Goal: Feedback & Contribution: Leave review/rating

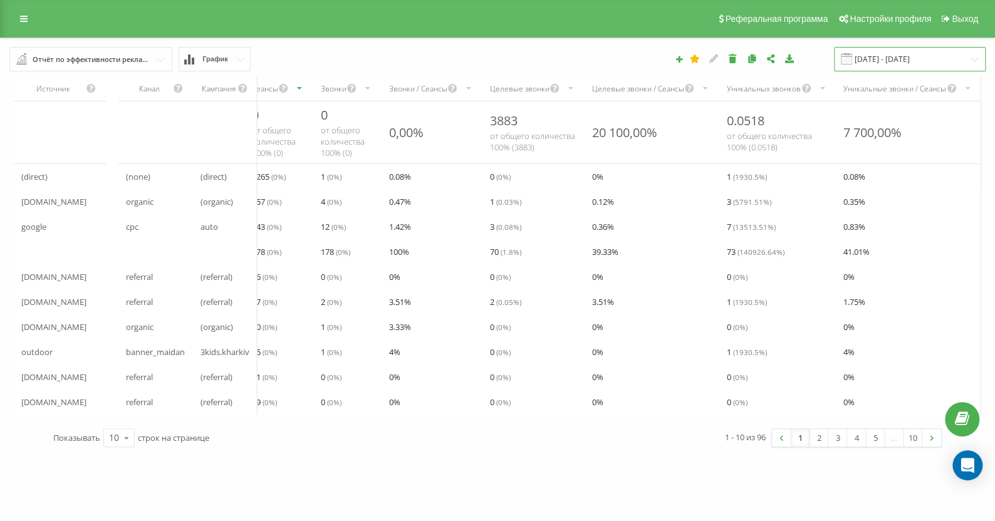
click at [926, 63] on input "[DATE] - [DATE]" at bounding box center [910, 59] width 152 height 24
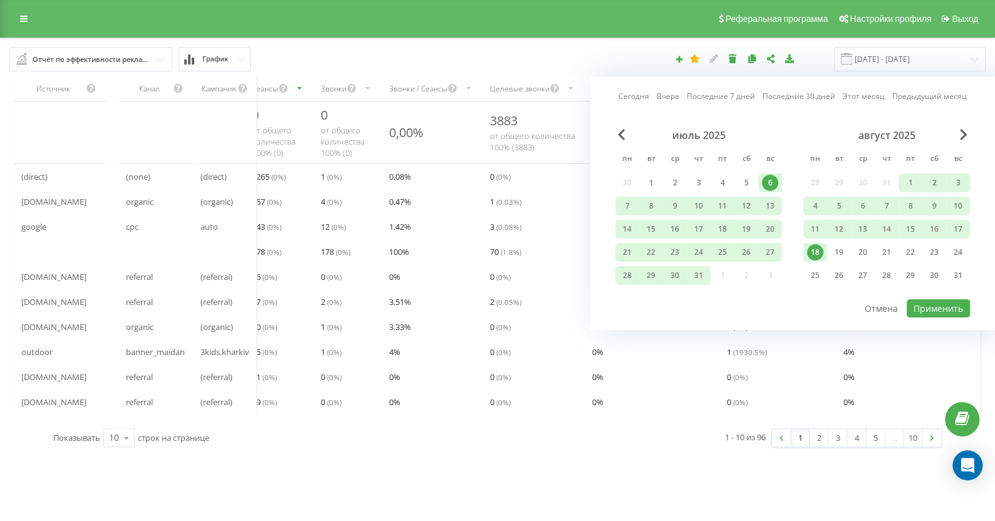
click at [776, 183] on div "6" at bounding box center [770, 183] width 16 height 16
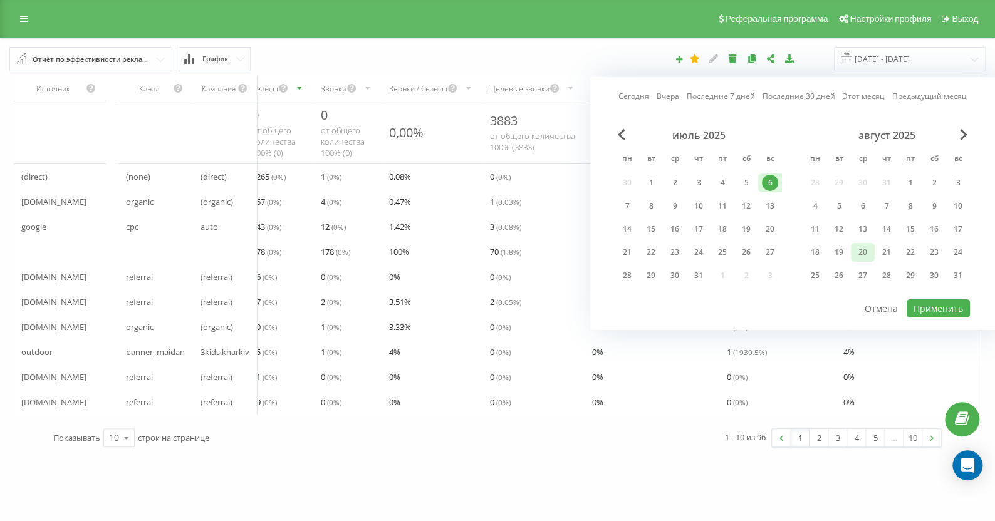
click at [854, 254] on div "20" at bounding box center [862, 252] width 16 height 16
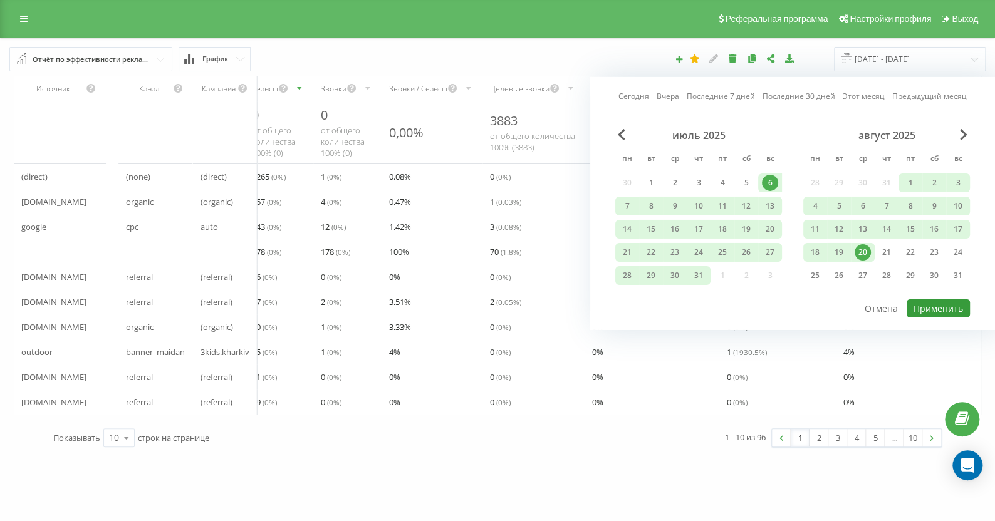
click at [933, 309] on button "Применить" at bounding box center [937, 308] width 63 height 18
type input "[DATE] - [DATE]"
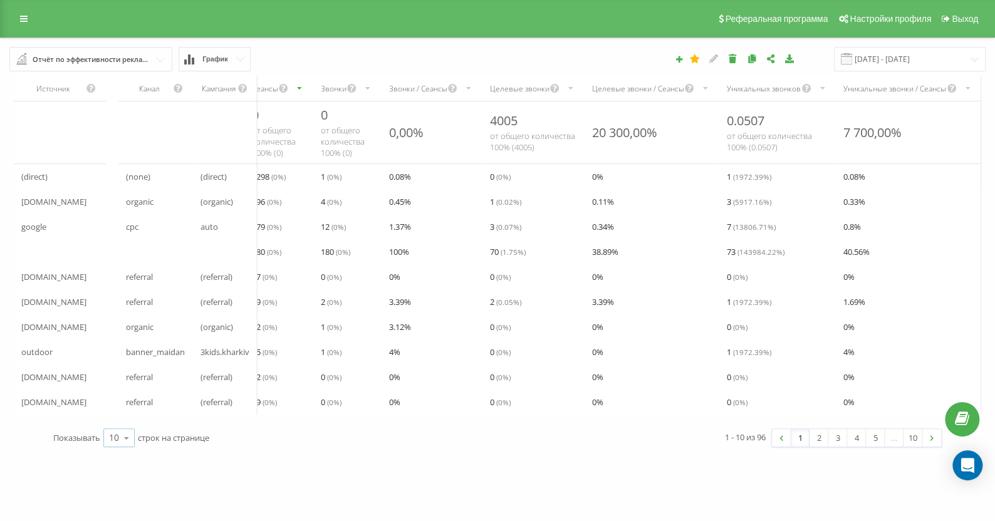
click at [123, 450] on icon at bounding box center [126, 438] width 19 height 24
click at [115, 408] on span "50" at bounding box center [114, 402] width 10 height 12
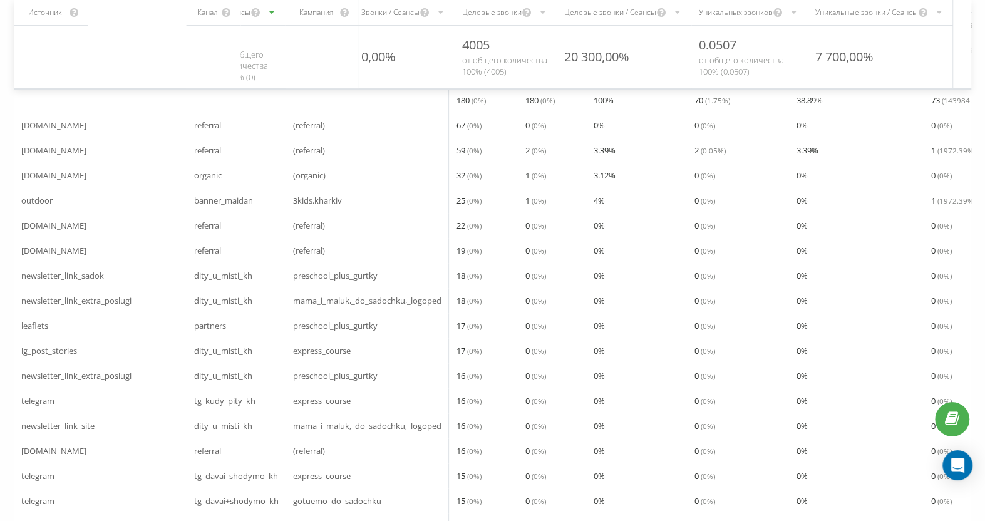
scroll to position [125, 0]
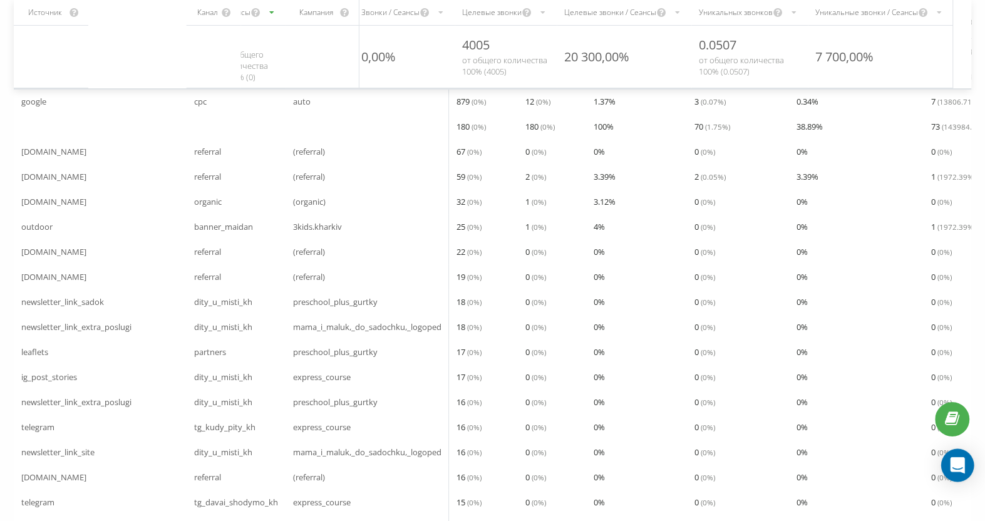
click at [958, 467] on icon "Open Intercom Messenger" at bounding box center [957, 465] width 14 height 16
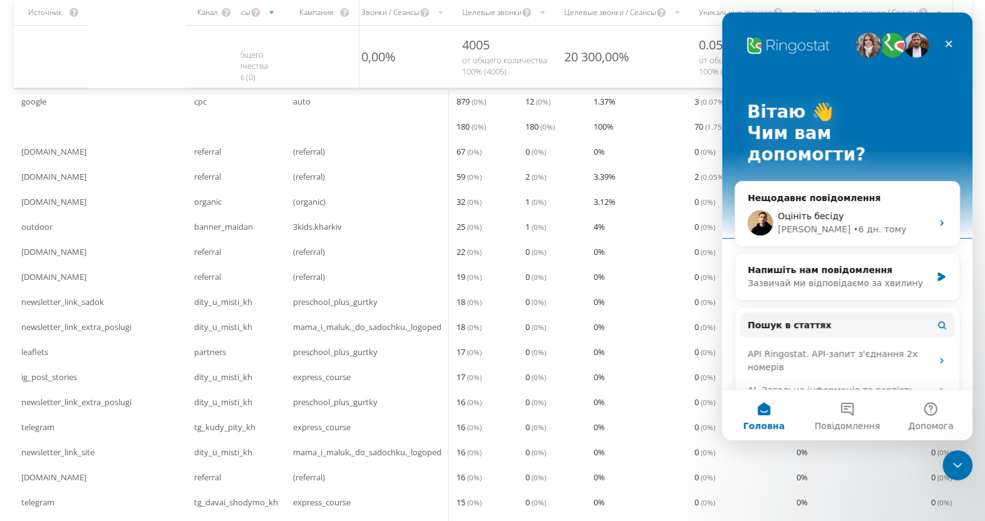
scroll to position [0, 0]
click at [881, 223] on div "[PERSON_NAME] • 6 дн. тому" at bounding box center [855, 229] width 154 height 13
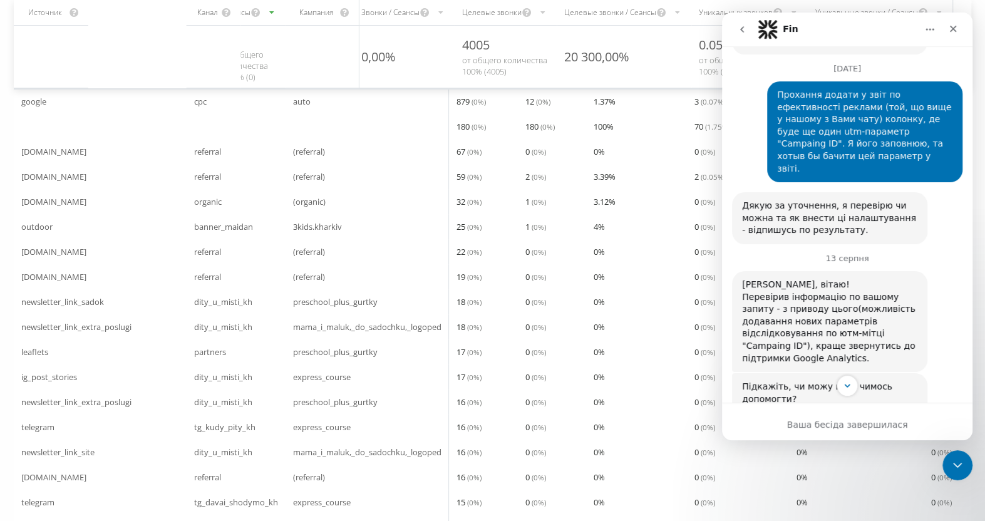
scroll to position [1228, 0]
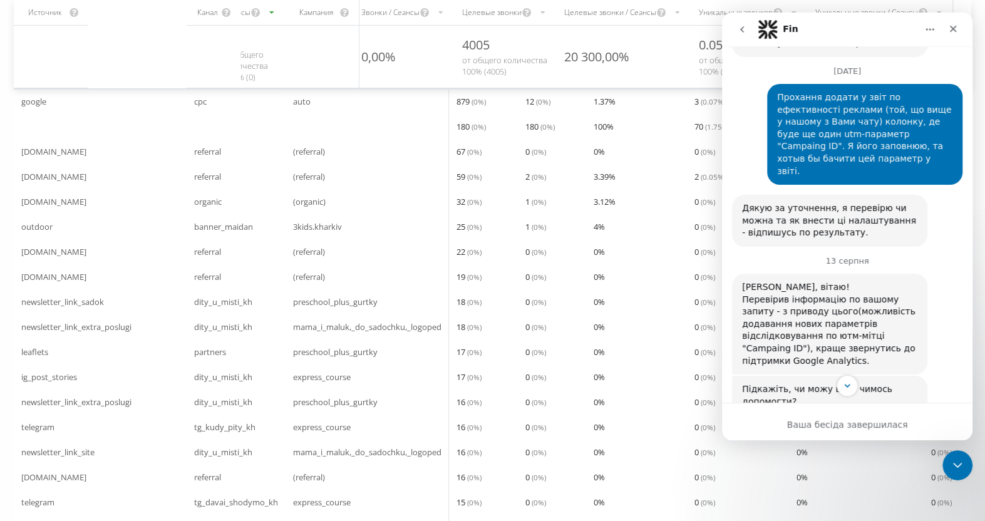
drag, startPoint x: 919, startPoint y: 240, endPoint x: 938, endPoint y: 250, distance: 21.9
click at [938, 274] on div "[PERSON_NAME], вітаю! Перевірив інформацію по вашому запиту - з приводу цього(м…" at bounding box center [847, 325] width 231 height 102
click at [826, 422] on div "Ваша бесіда завершилася" at bounding box center [847, 424] width 251 height 13
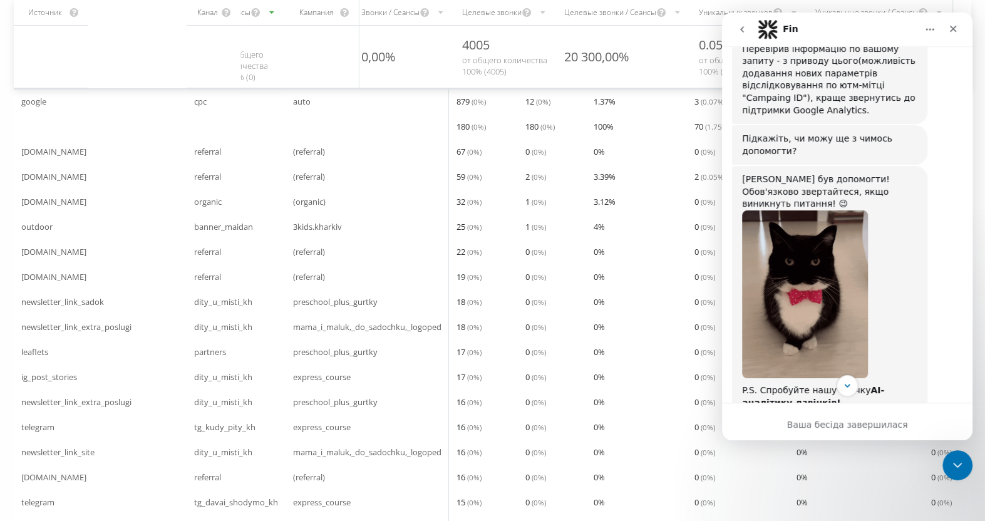
scroll to position [1604, 0]
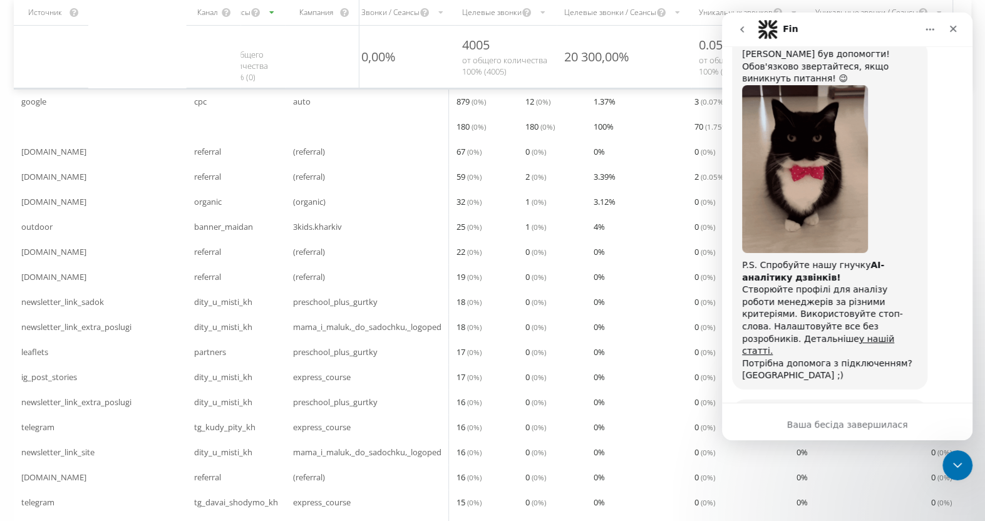
click at [820, 453] on div "Оцініть бесіду Жахливо Погано OK Добре Чудово" at bounding box center [847, 497] width 231 height 89
click at [784, 407] on div "Допоможіть користувачеві [PERSON_NAME] зрозуміти, як він справляється:" at bounding box center [829, 425] width 175 height 37
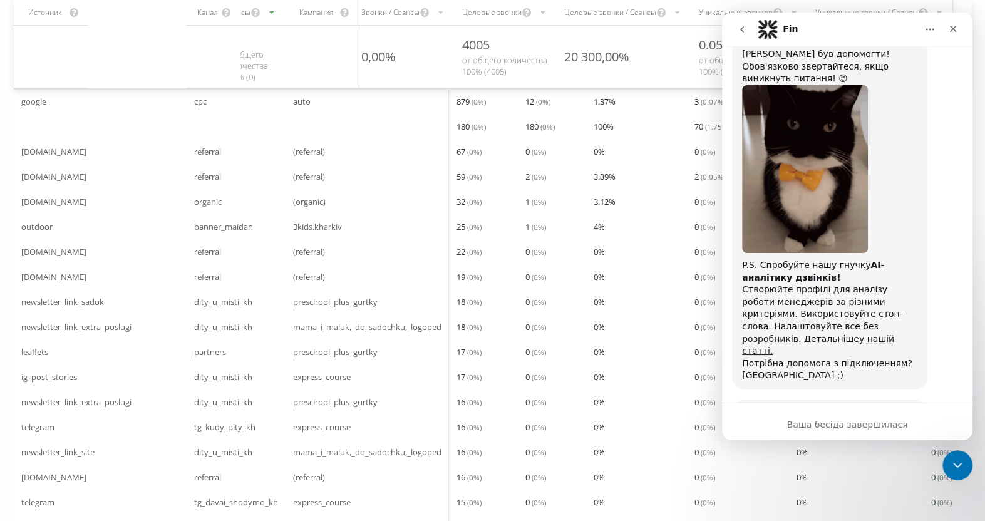
scroll to position [1617, 0]
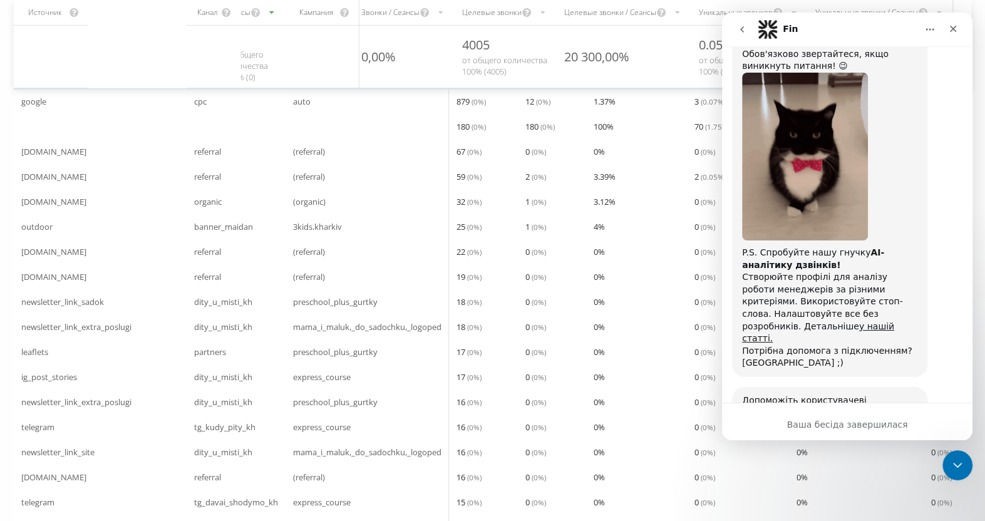
click at [796, 453] on div "Оцініть бесіду Жахливо Погано OK Добре Чудово" at bounding box center [847, 497] width 231 height 89
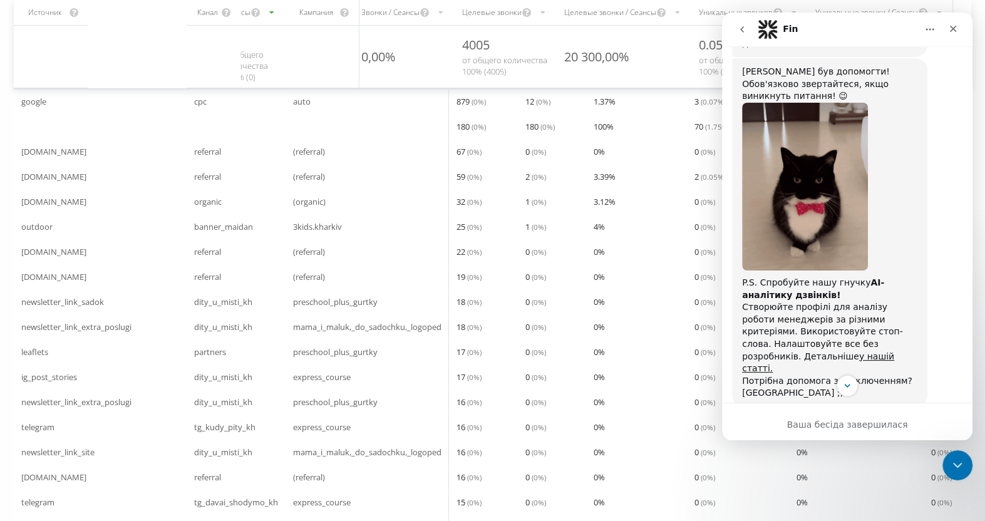
scroll to position [1616, 0]
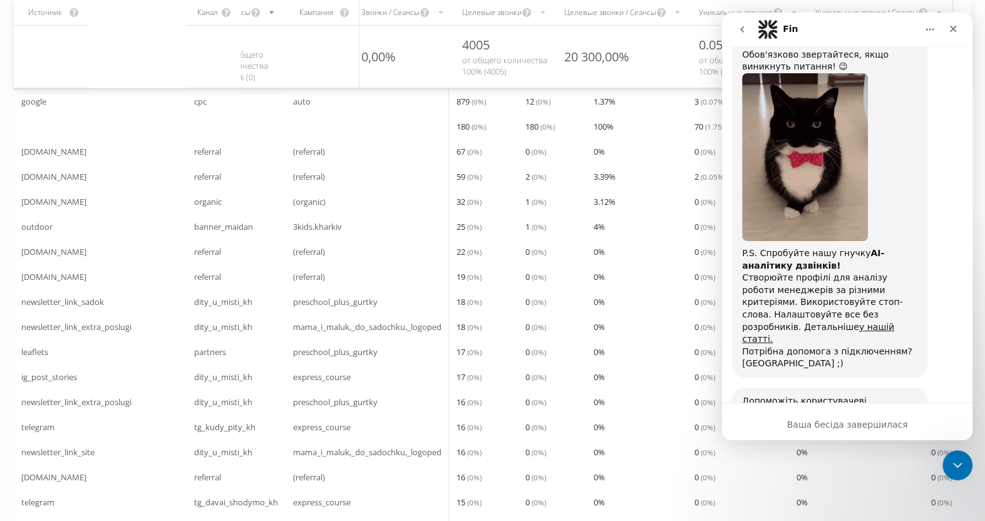
click at [761, 488] on span "Жахливо" at bounding box center [761, 499] width 23 height 23
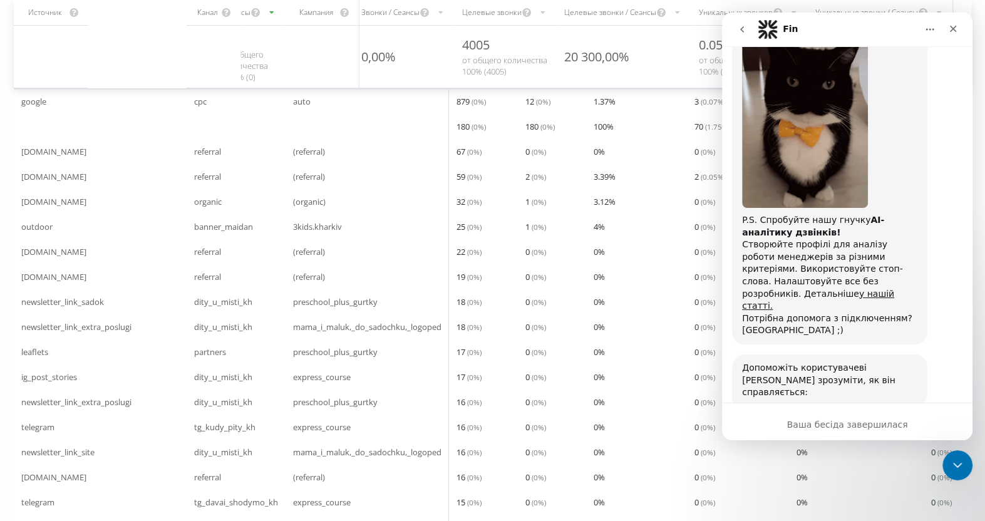
scroll to position [1651, 0]
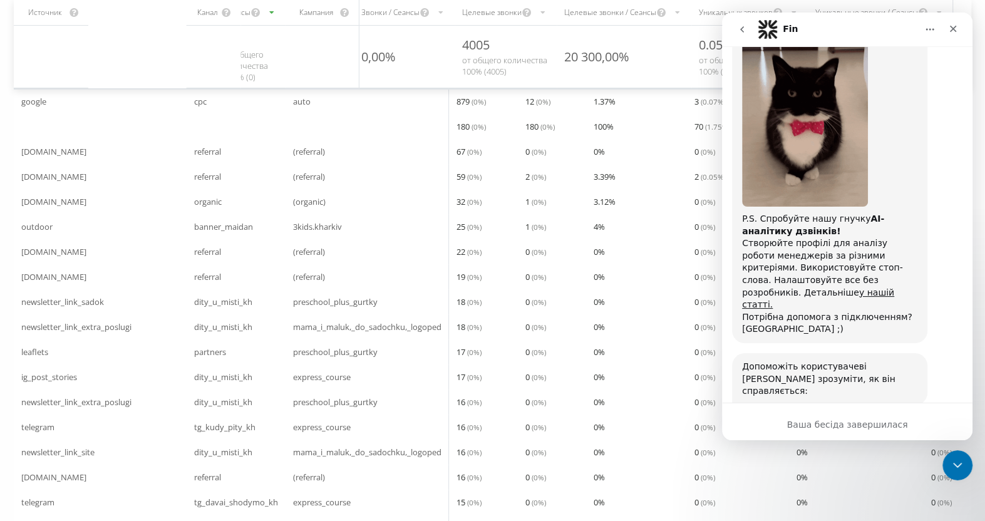
click at [840, 496] on textarea "Розкажіть нам більше…" at bounding box center [807, 509] width 130 height 27
type textarea "F"
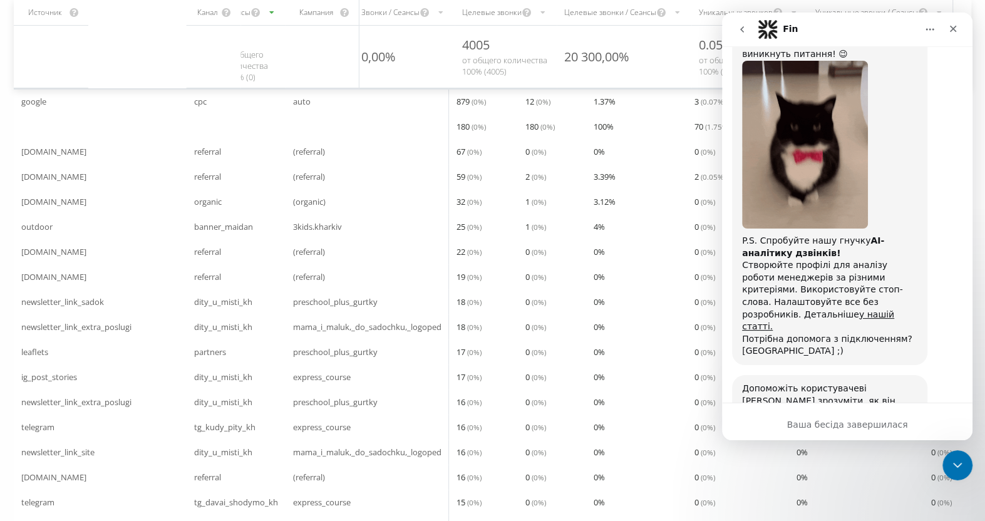
scroll to position [1650, 0]
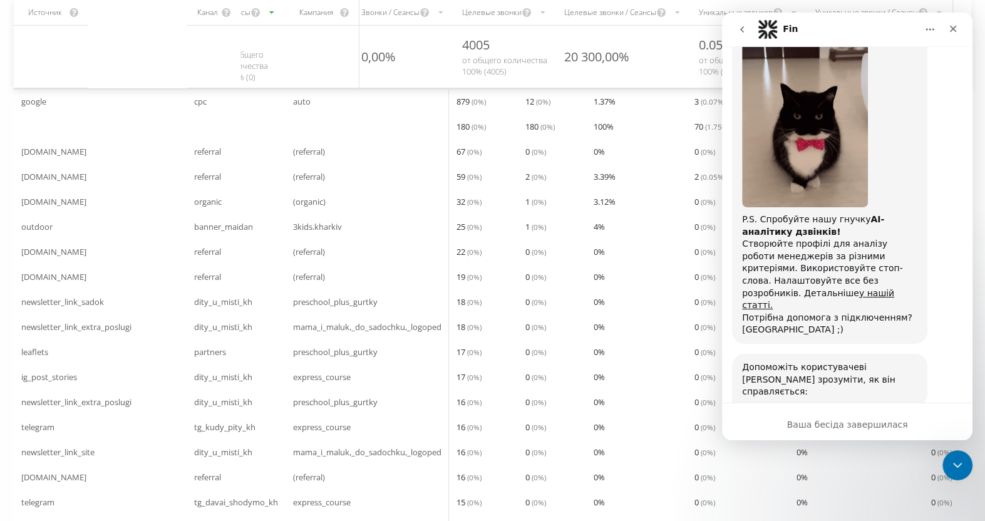
click at [838, 497] on textarea "А що означа" at bounding box center [807, 510] width 130 height 27
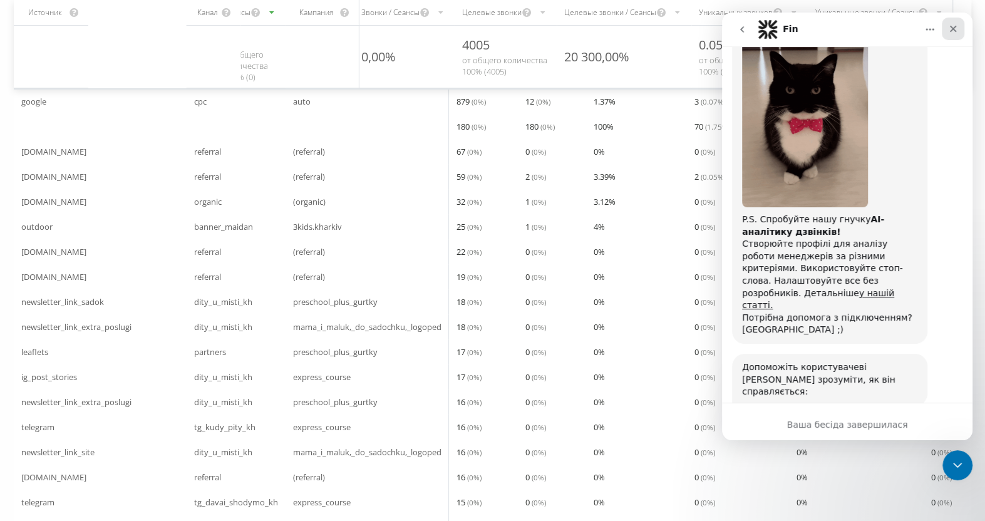
type textarea "А що означає"
click at [955, 24] on icon "Закрити" at bounding box center [953, 29] width 10 height 10
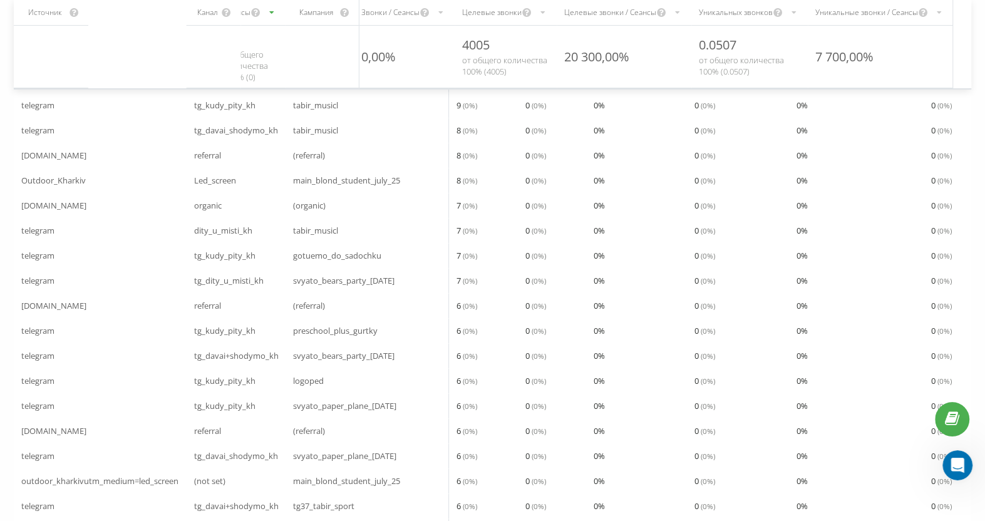
scroll to position [947, 0]
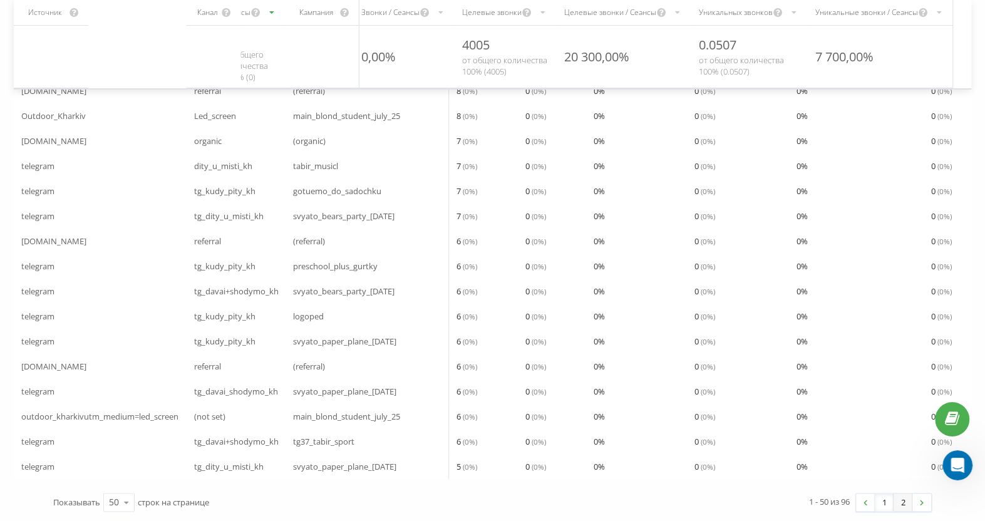
click at [903, 501] on link "2" at bounding box center [903, 503] width 19 height 18
